Goal: Transaction & Acquisition: Register for event/course

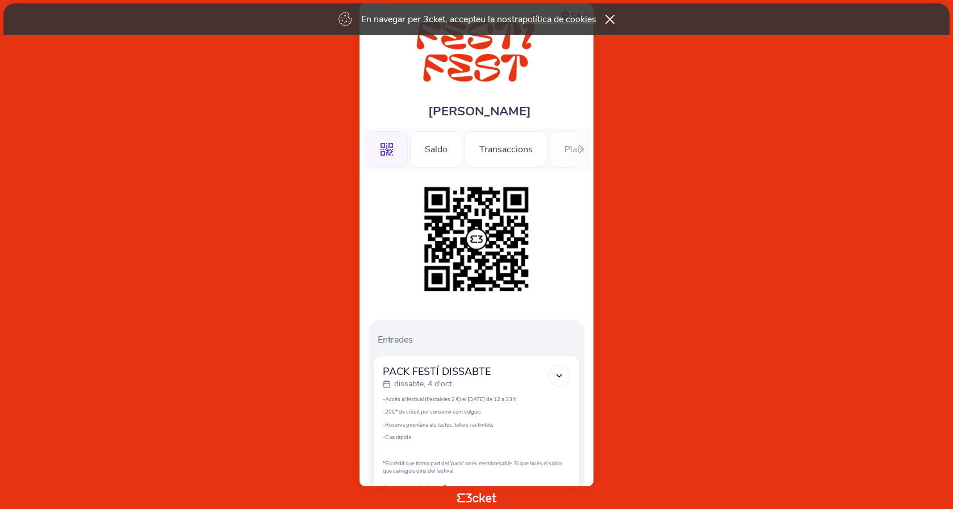
click at [559, 376] on polyline at bounding box center [559, 375] width 5 height 2
click at [561, 372] on icon at bounding box center [559, 376] width 10 height 10
click at [560, 375] on polyline at bounding box center [559, 375] width 5 height 2
drag, startPoint x: 553, startPoint y: 148, endPoint x: 516, endPoint y: 148, distance: 36.9
click at [514, 148] on div ".st0{fill-rule:evenodd;clip-rule:evenodd;} Saldo Transaccions Plats Música Tall…" at bounding box center [476, 148] width 227 height 41
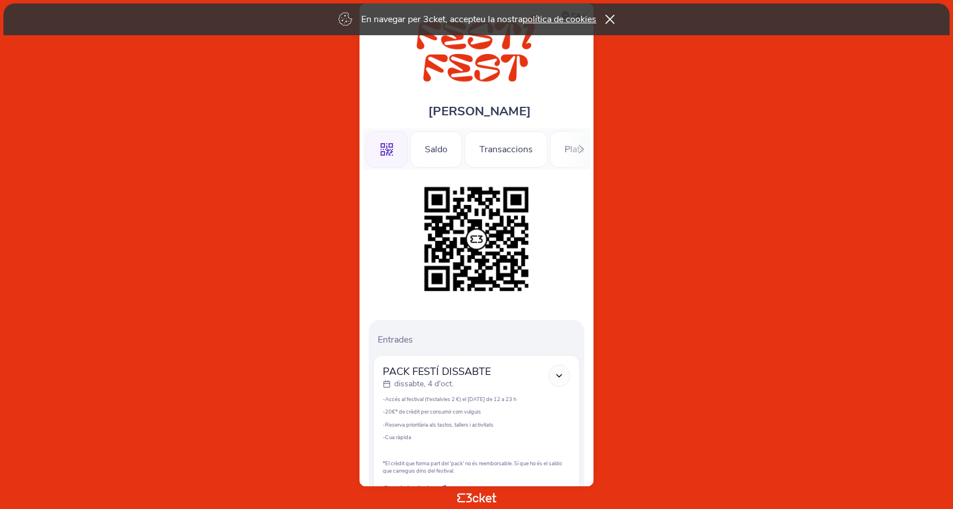
click at [578, 149] on icon at bounding box center [581, 149] width 9 height 9
click at [561, 151] on div ".st0{fill-rule:evenodd;clip-rule:evenodd;} Saldo Transaccions Plats Música Tall…" at bounding box center [476, 148] width 227 height 41
click at [581, 150] on icon at bounding box center [581, 149] width 9 height 9
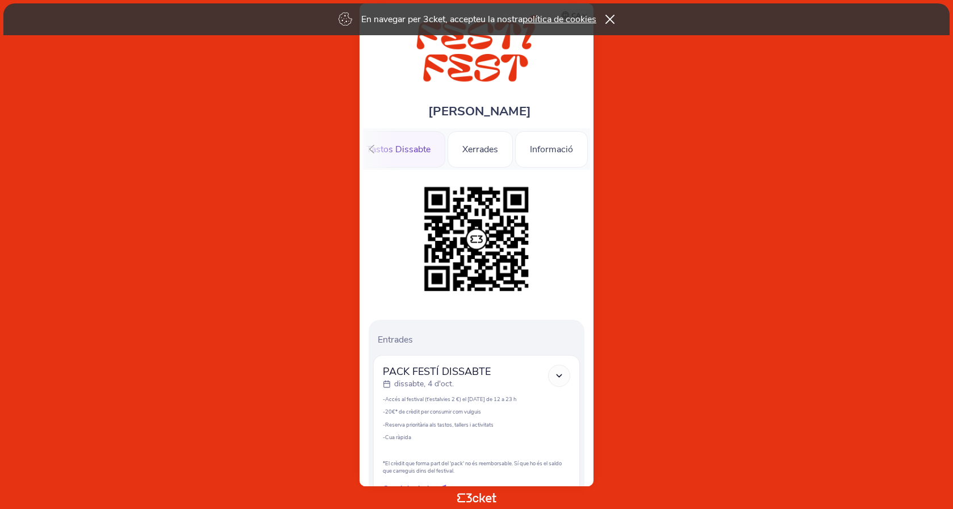
click at [405, 148] on div "Tastos Dissabte" at bounding box center [399, 149] width 94 height 36
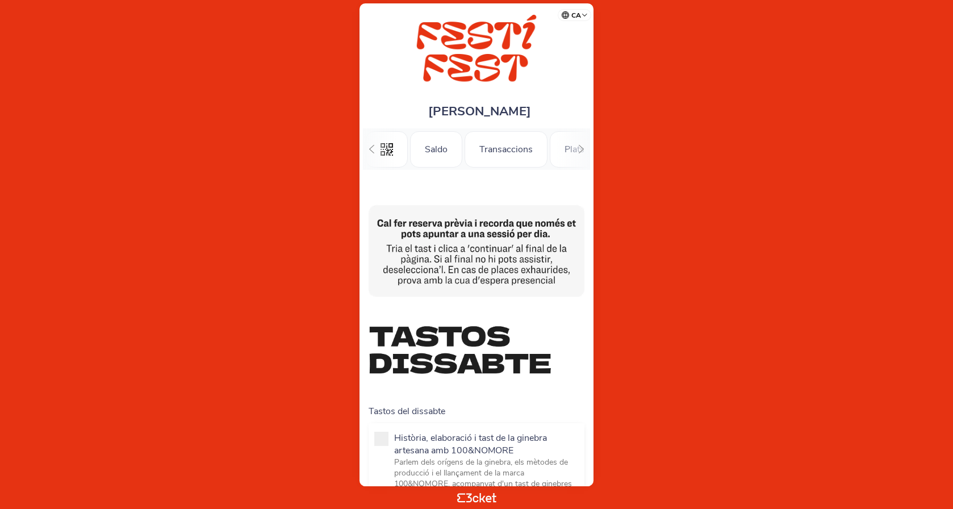
scroll to position [0, 98]
click at [372, 151] on icon at bounding box center [372, 149] width 9 height 9
click at [372, 151] on div ".st0{fill-rule:evenodd;clip-rule:evenodd;}" at bounding box center [387, 149] width 42 height 36
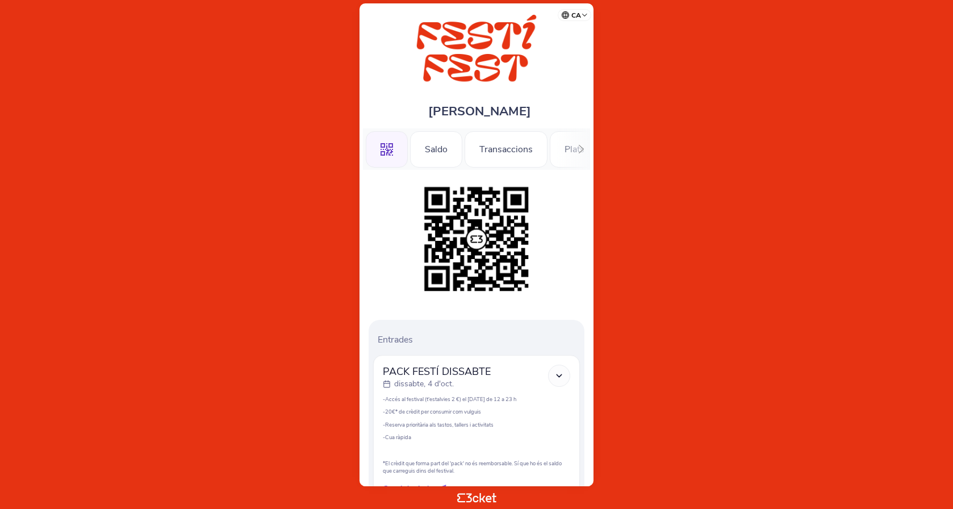
click at [582, 149] on icon at bounding box center [581, 149] width 9 height 9
click at [477, 145] on div "Tallers" at bounding box center [474, 149] width 56 height 36
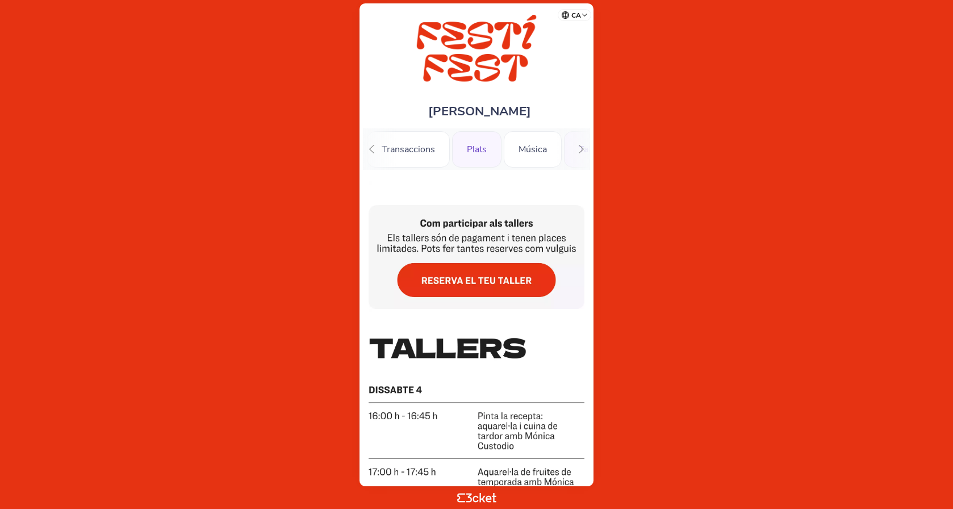
click at [475, 149] on div "Plats" at bounding box center [476, 149] width 49 height 36
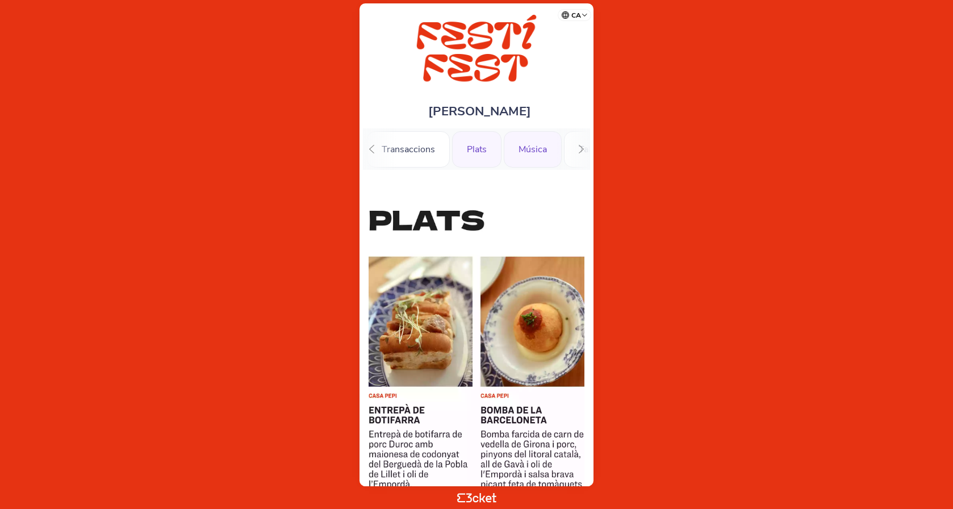
click at [533, 141] on div "Música" at bounding box center [533, 149] width 58 height 36
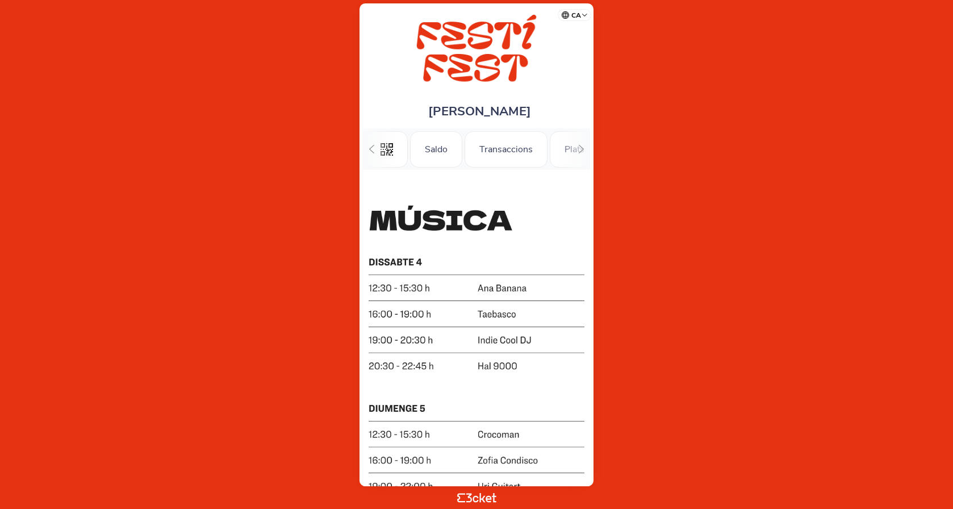
scroll to position [0, 98]
click at [576, 147] on div at bounding box center [582, 148] width 18 height 41
click at [458, 148] on div "Tastos Dissabte" at bounding box center [454, 149] width 94 height 36
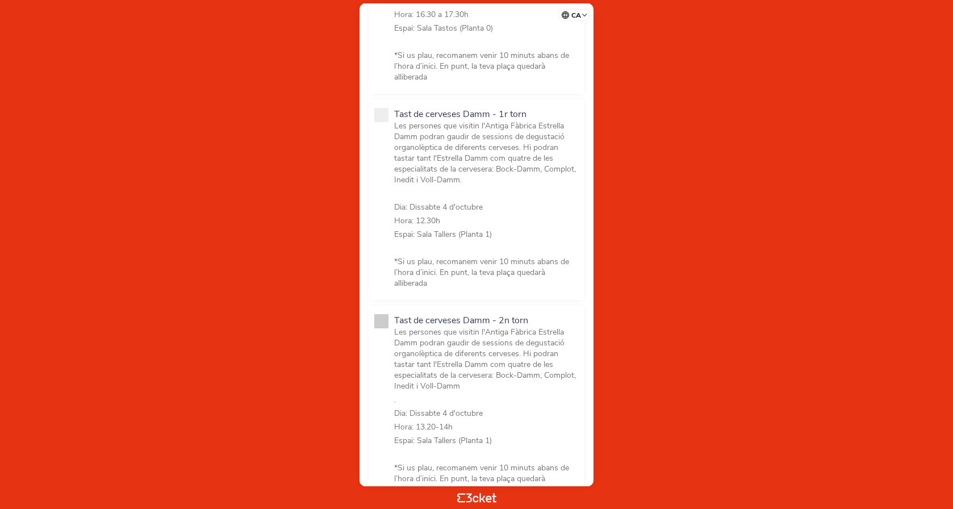
scroll to position [802, 0]
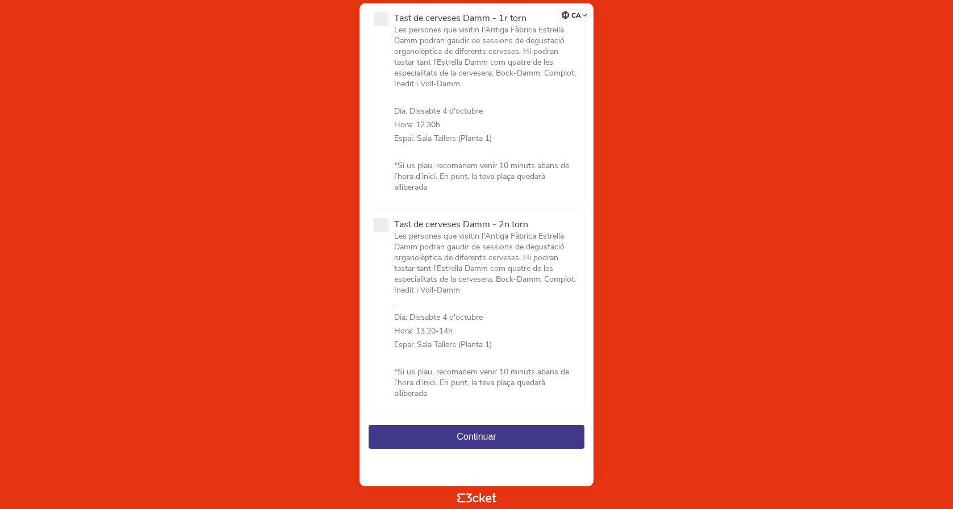
click at [476, 433] on span "Continuar" at bounding box center [476, 437] width 39 height 10
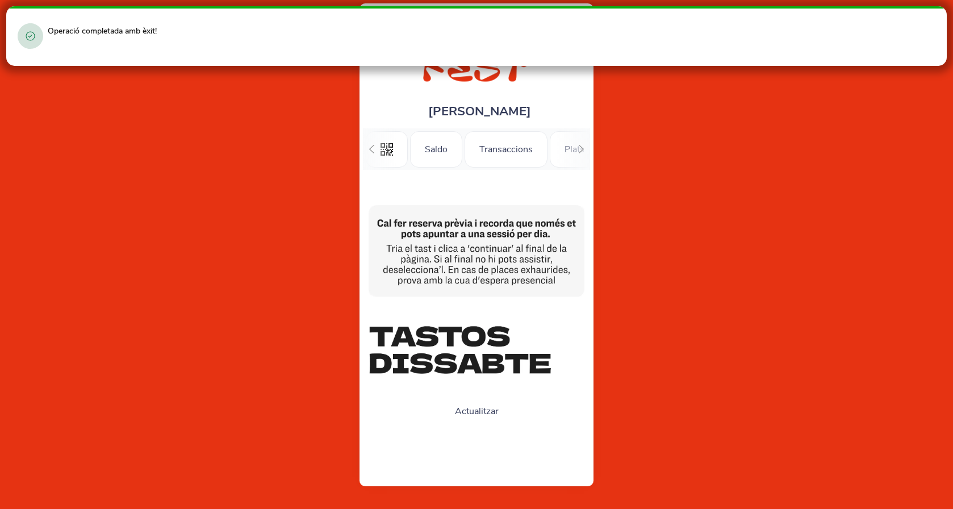
scroll to position [0, 98]
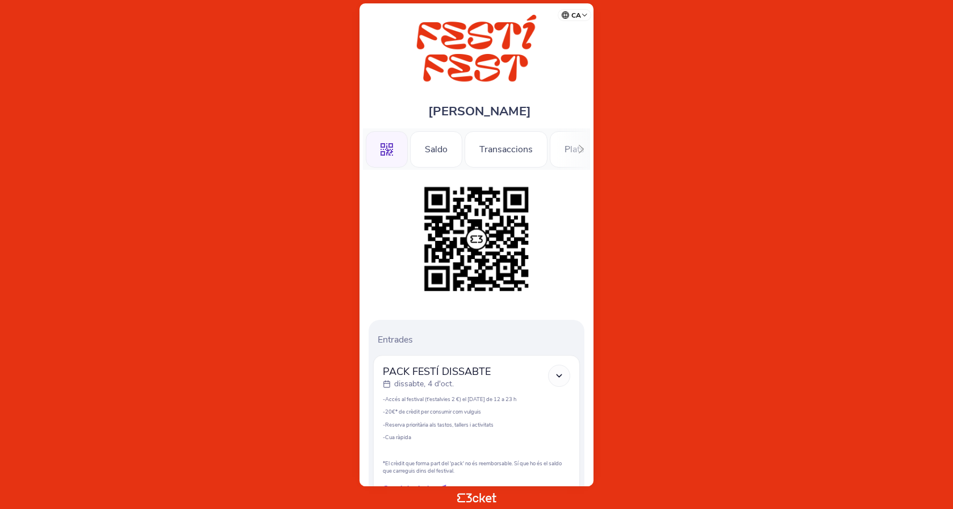
click at [582, 148] on icon at bounding box center [581, 149] width 5 height 9
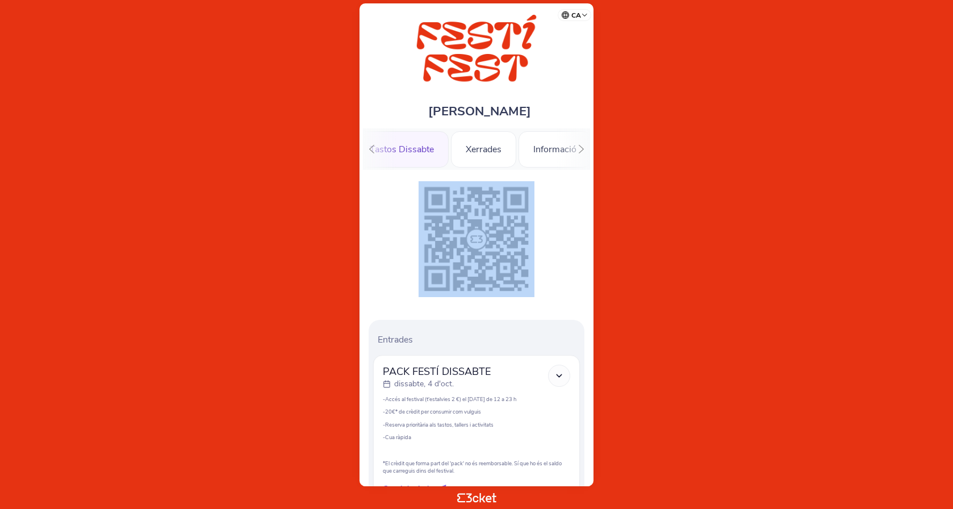
scroll to position [0, 369]
click at [403, 145] on div "Tastos Dissabte" at bounding box center [399, 149] width 94 height 36
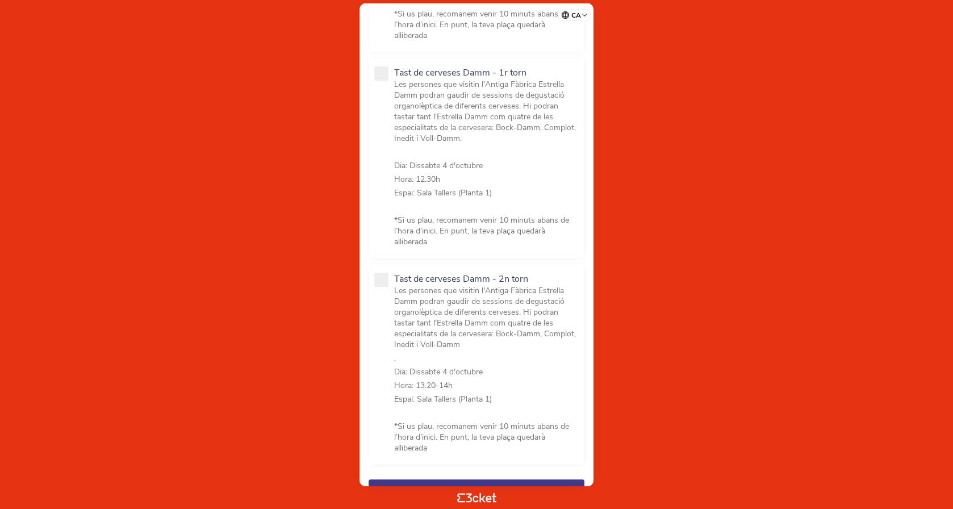
scroll to position [802, 0]
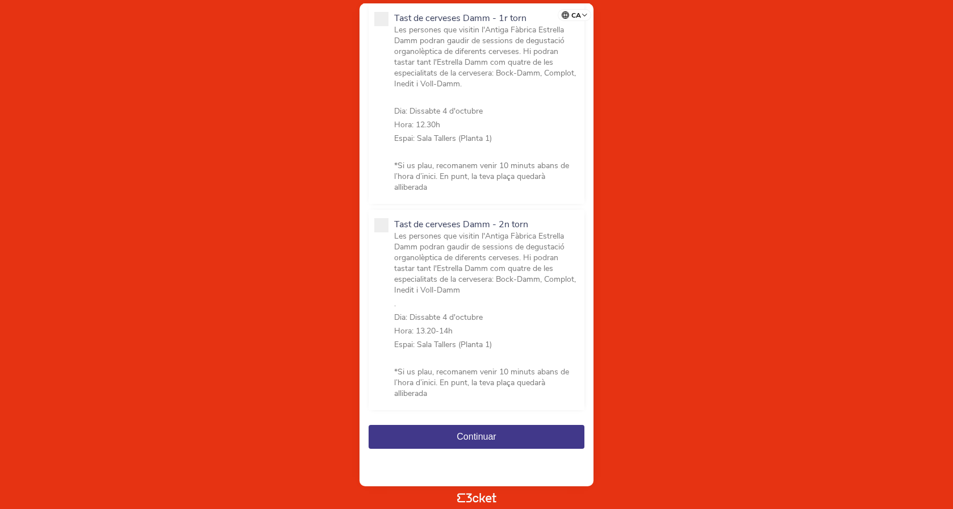
click at [479, 437] on span "Continuar" at bounding box center [476, 437] width 39 height 10
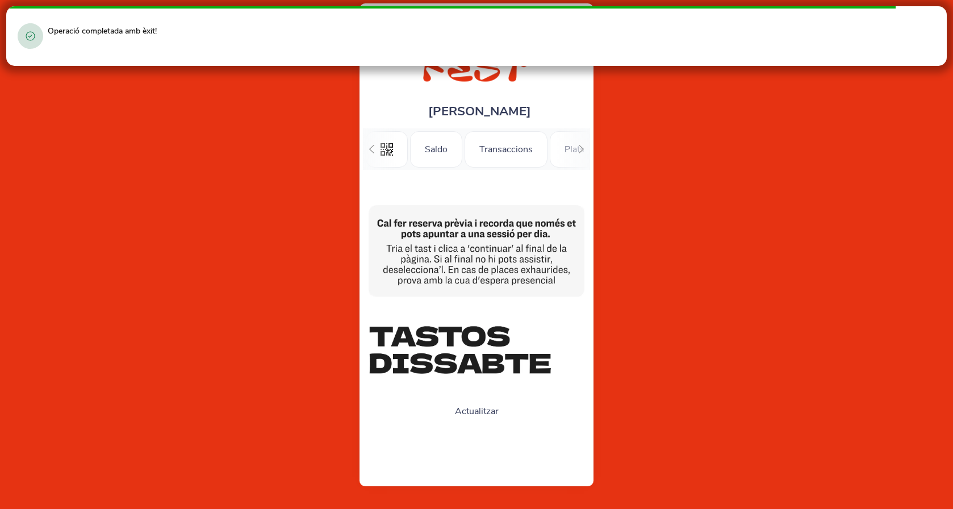
scroll to position [0, 98]
